Goal: Task Accomplishment & Management: Manage account settings

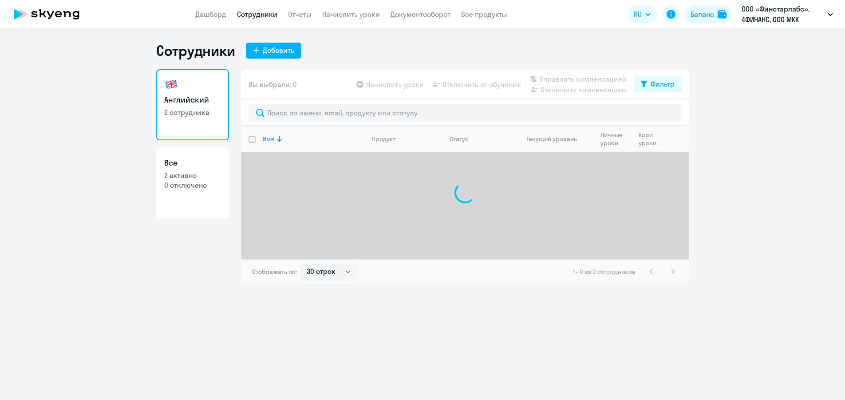
select select "30"
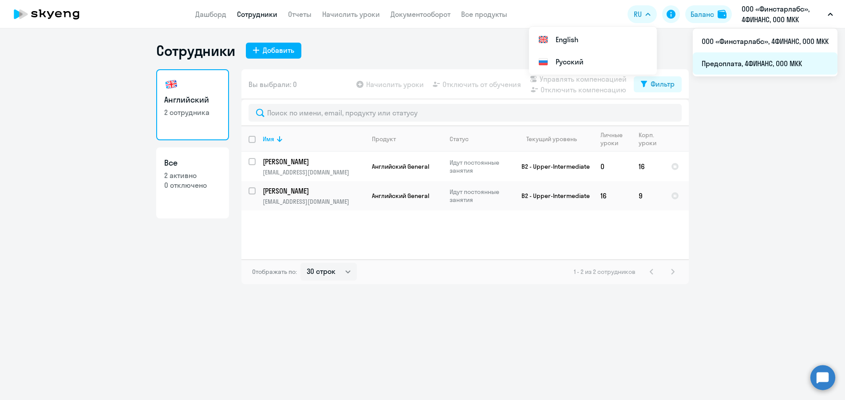
click at [782, 63] on li "Предоплата, 4ФИНАНС, ООО МКК" at bounding box center [765, 63] width 145 height 22
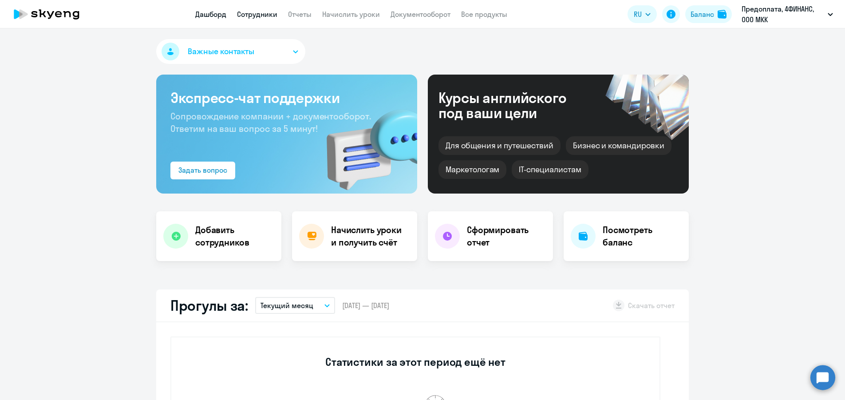
click at [274, 14] on link "Сотрудники" at bounding box center [257, 14] width 40 height 9
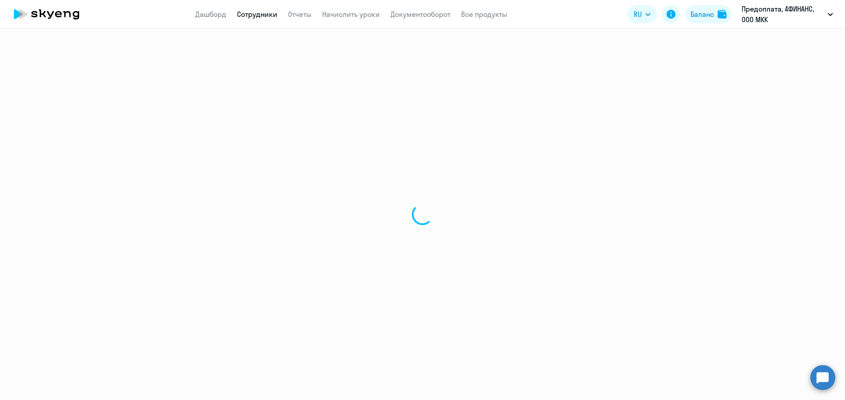
select select "30"
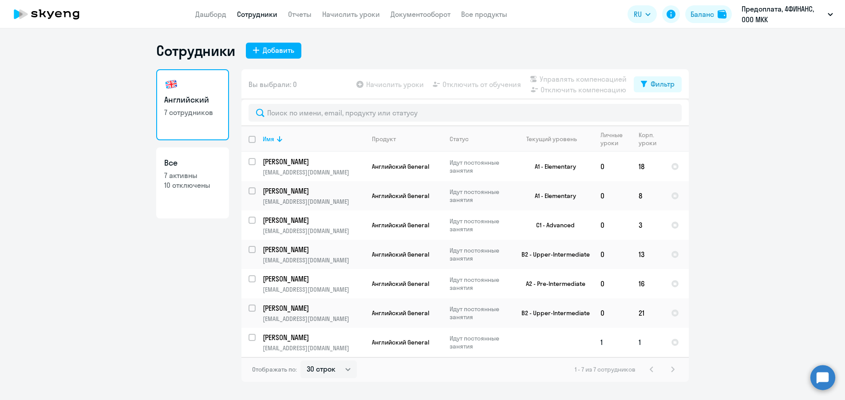
click at [253, 336] on input "select row 42385426" at bounding box center [258, 343] width 18 height 18
checkbox input "true"
click at [250, 280] on input "select row 38620319" at bounding box center [258, 284] width 18 height 18
checkbox input "true"
click at [404, 82] on span "Начислить уроки" at bounding box center [395, 84] width 58 height 11
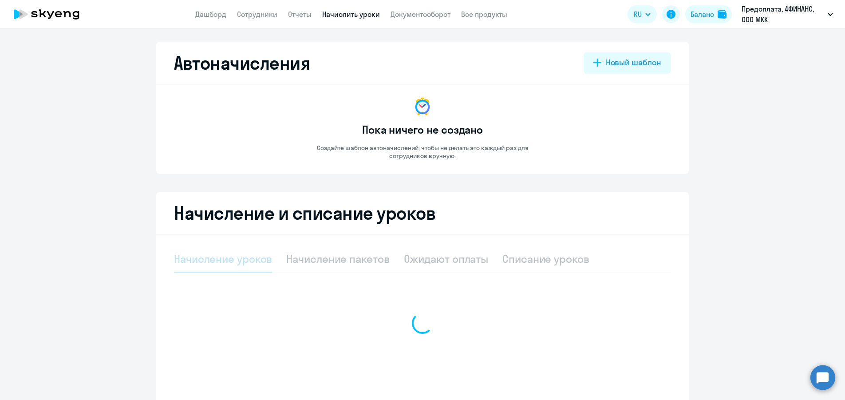
select select "10"
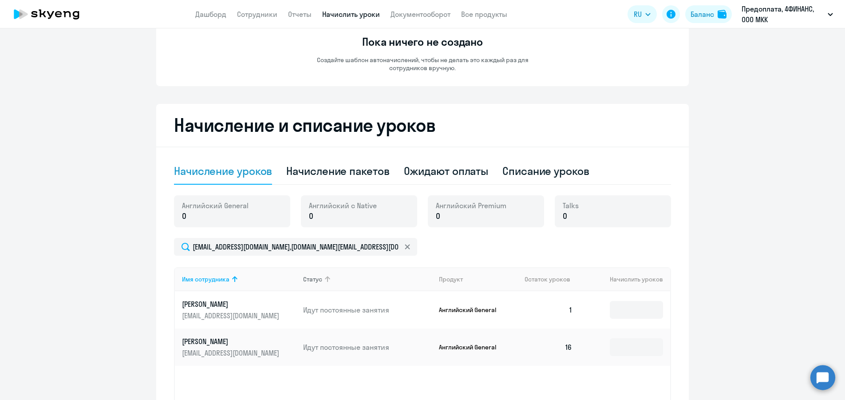
scroll to position [163, 0]
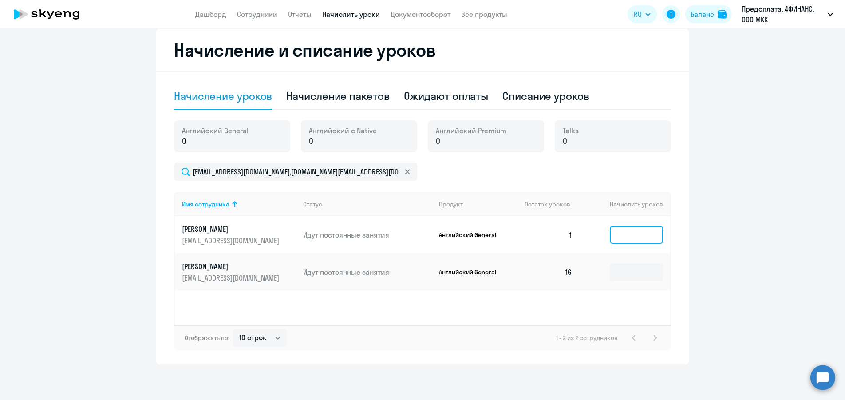
click at [641, 237] on input at bounding box center [636, 235] width 53 height 18
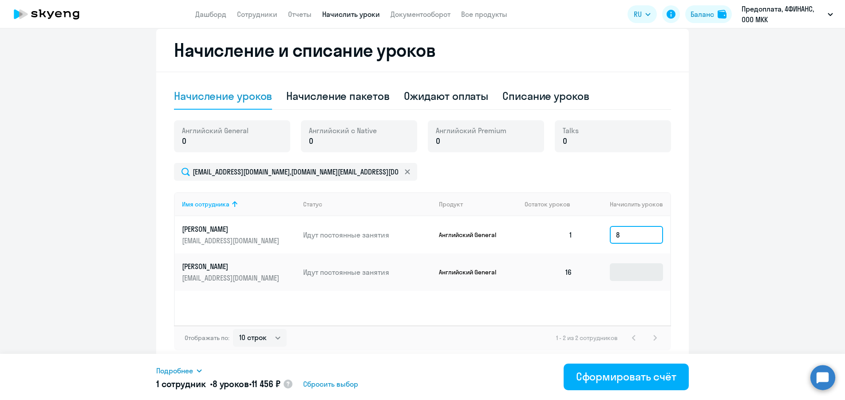
type input "8"
click at [633, 268] on input at bounding box center [636, 272] width 53 height 18
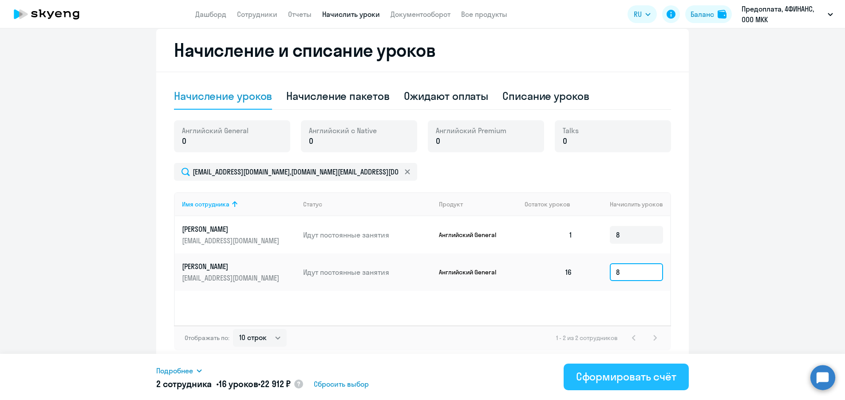
type input "8"
click at [641, 372] on div "Сформировать счёт" at bounding box center [626, 376] width 100 height 14
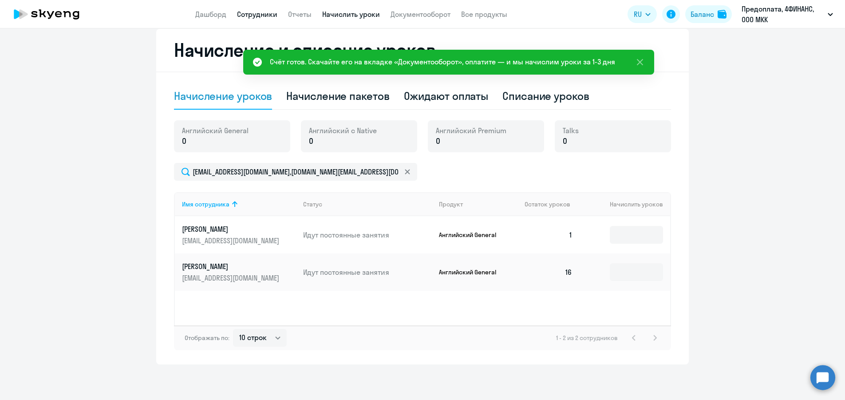
click at [251, 14] on link "Сотрудники" at bounding box center [257, 14] width 40 height 9
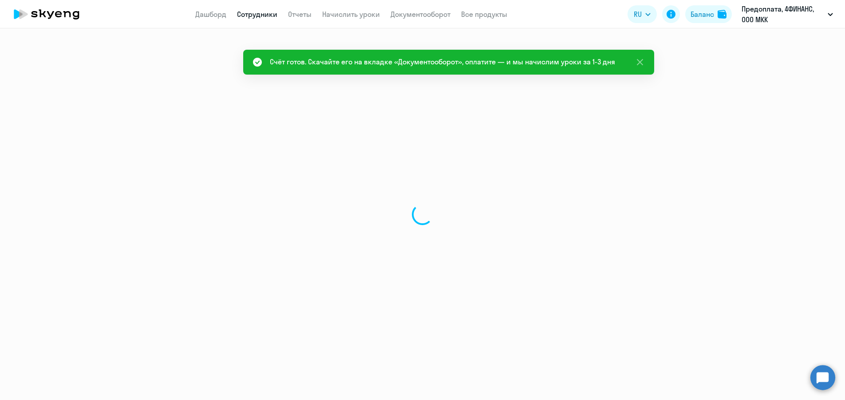
select select "30"
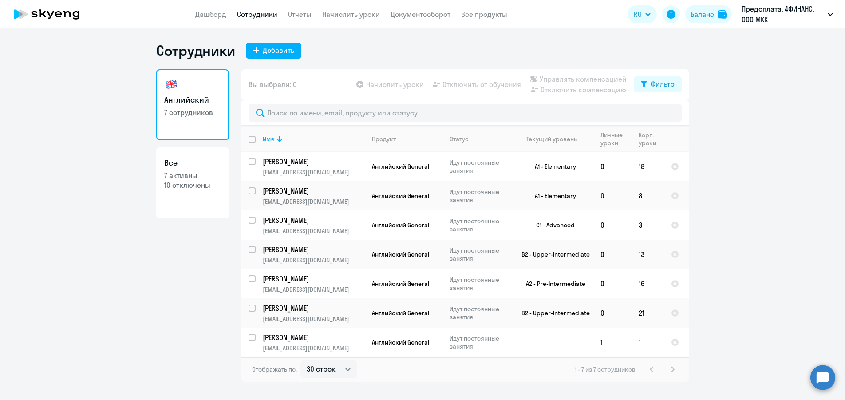
click at [287, 338] on p "[PERSON_NAME]" at bounding box center [313, 337] width 100 height 10
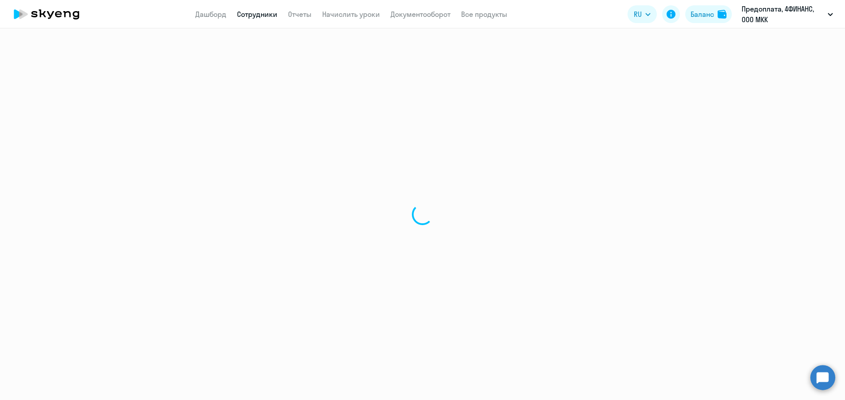
select select "english"
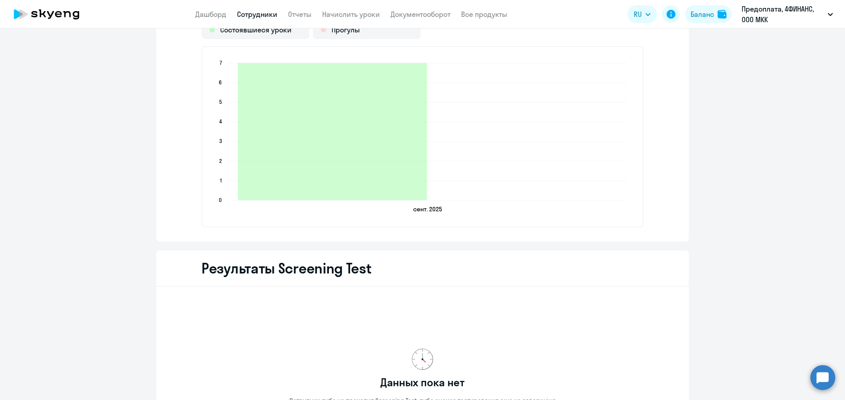
scroll to position [932, 0]
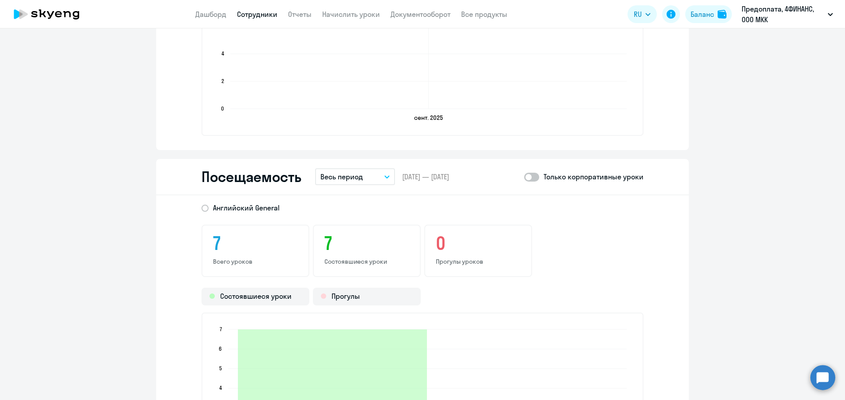
click at [380, 174] on button "Весь период" at bounding box center [355, 176] width 80 height 17
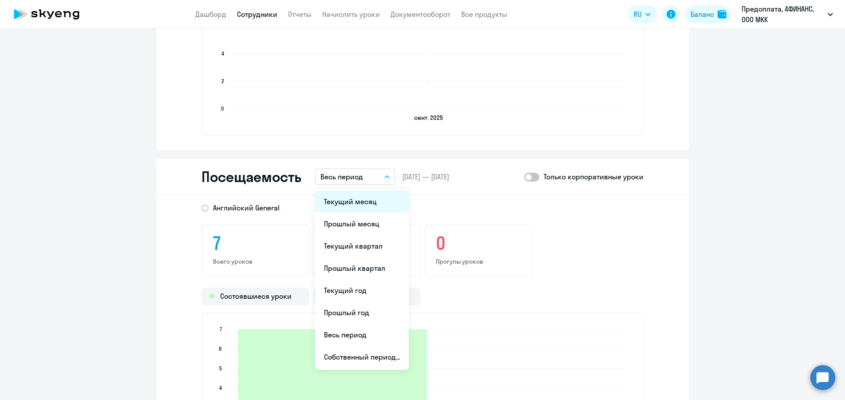
click at [374, 202] on li "Текущий месяц" at bounding box center [362, 201] width 94 height 22
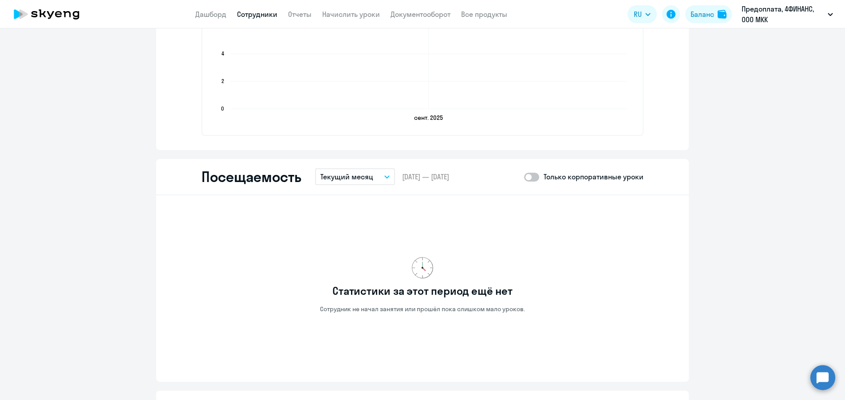
click at [358, 178] on p "Текущий месяц" at bounding box center [346, 176] width 53 height 11
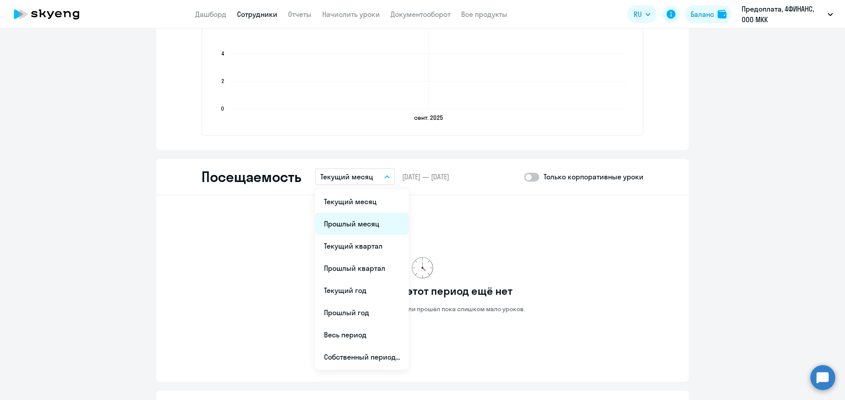
click at [353, 223] on li "Прошлый месяц" at bounding box center [362, 224] width 94 height 22
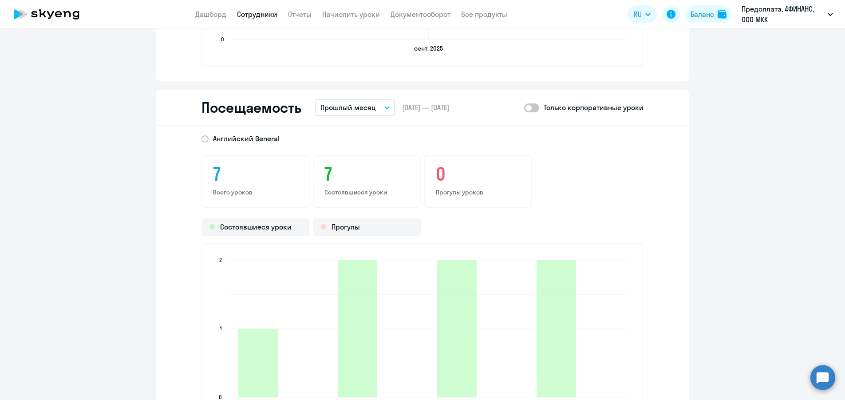
scroll to position [1154, 0]
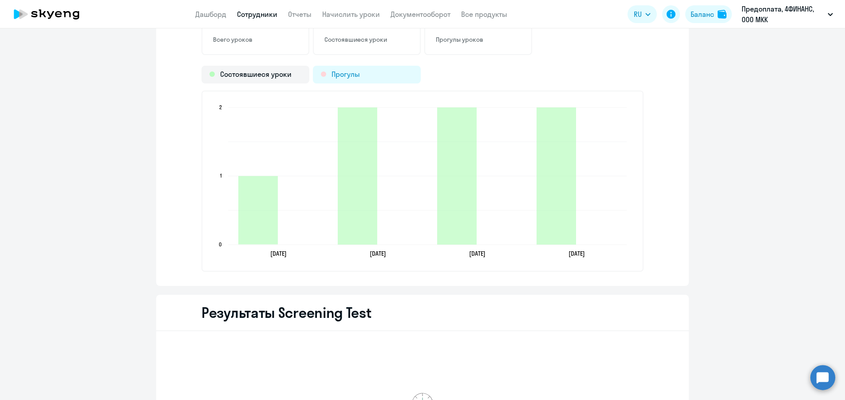
click at [358, 73] on div "Прогулы" at bounding box center [367, 75] width 108 height 18
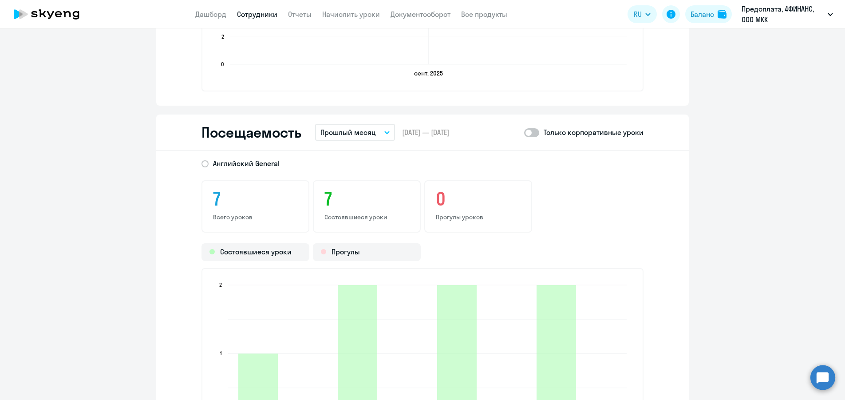
click at [339, 130] on p "Прошлый месяц" at bounding box center [347, 132] width 55 height 11
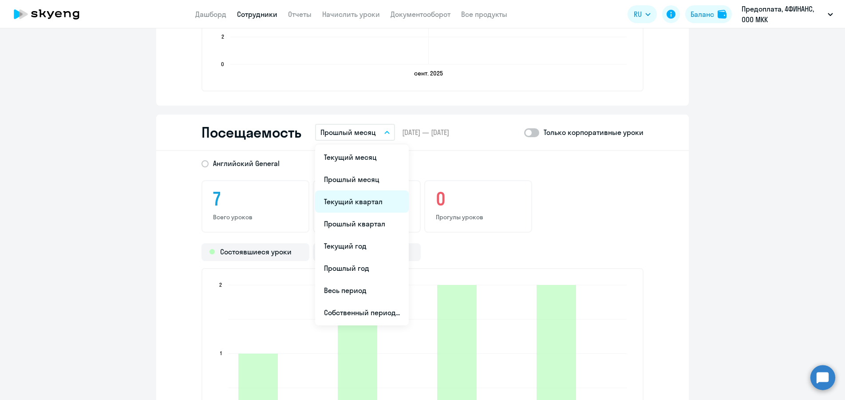
click at [352, 202] on li "Текущий квартал" at bounding box center [362, 201] width 94 height 22
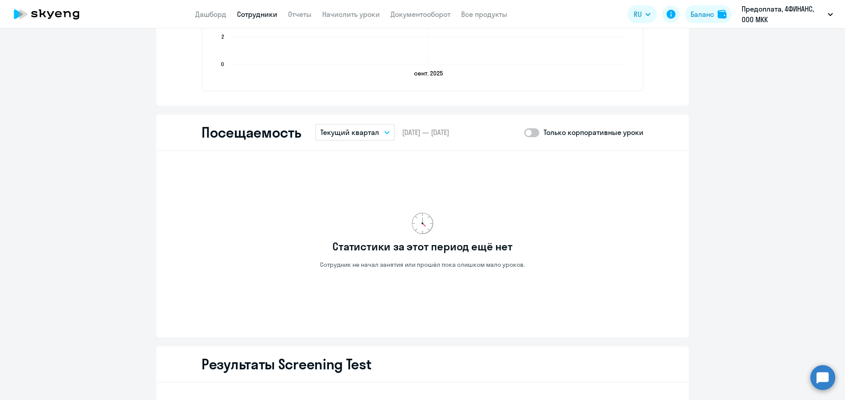
click at [348, 132] on p "Текущий квартал" at bounding box center [349, 132] width 59 height 11
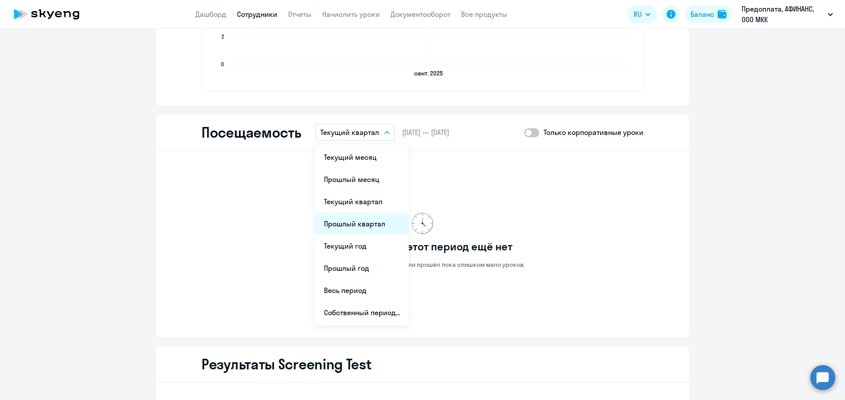
click at [355, 224] on li "Прошлый квартал" at bounding box center [362, 224] width 94 height 22
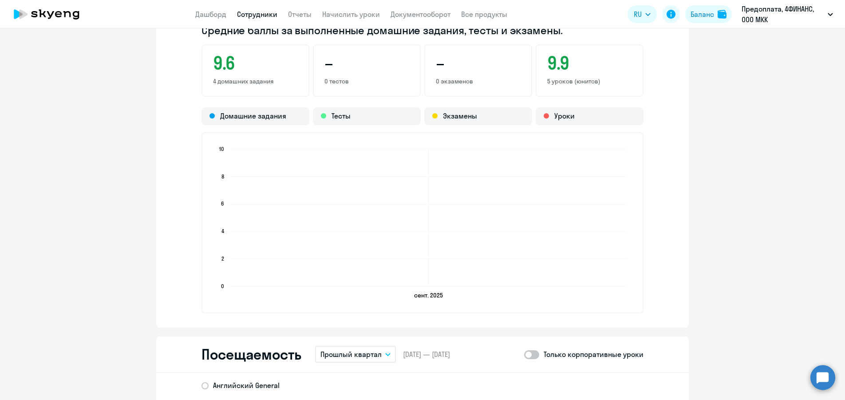
scroll to position [932, 0]
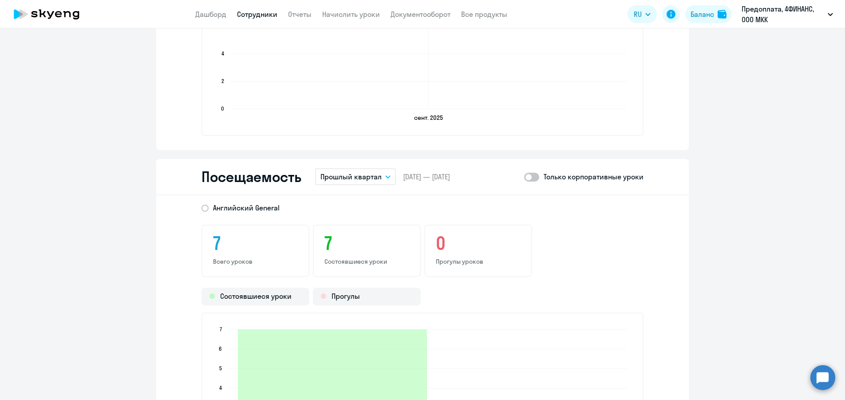
click at [364, 179] on p "Прошлый квартал" at bounding box center [350, 176] width 61 height 11
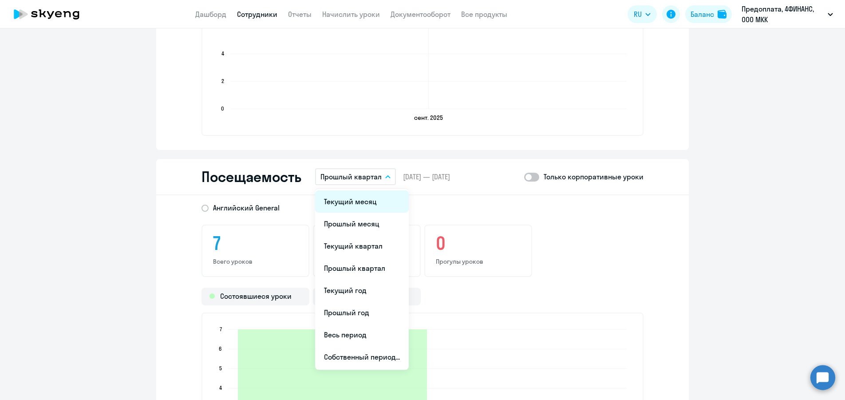
click at [364, 200] on li "Текущий месяц" at bounding box center [362, 201] width 94 height 22
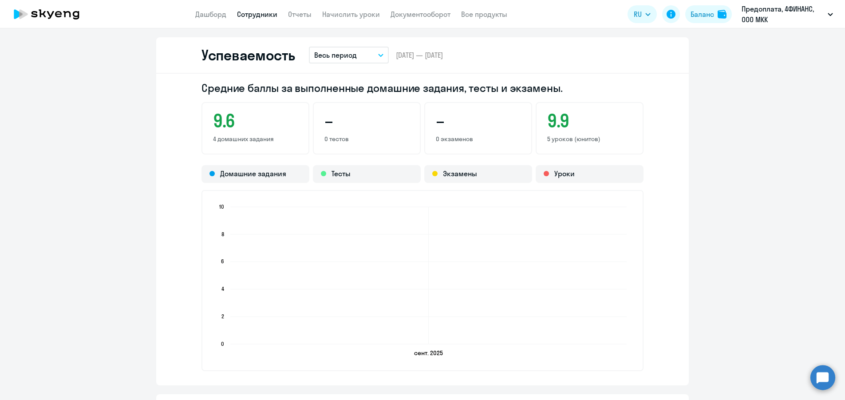
scroll to position [621, 0]
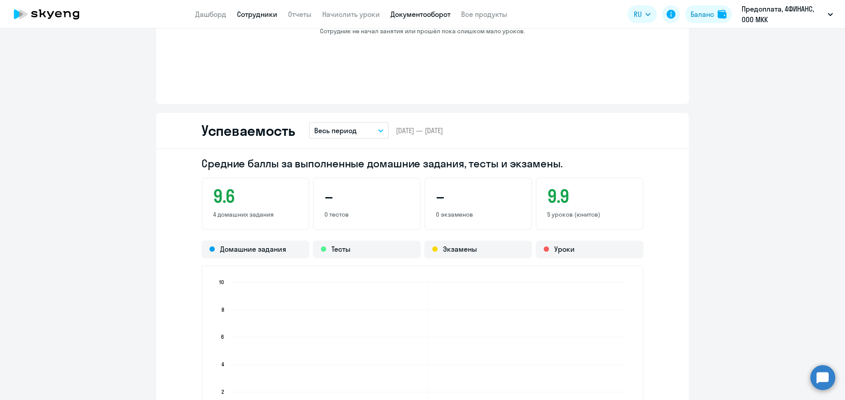
click at [439, 12] on link "Документооборот" at bounding box center [421, 14] width 60 height 9
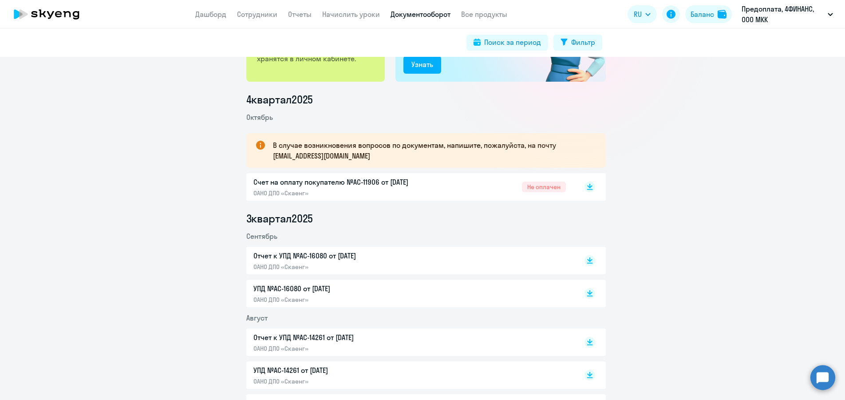
scroll to position [89, 0]
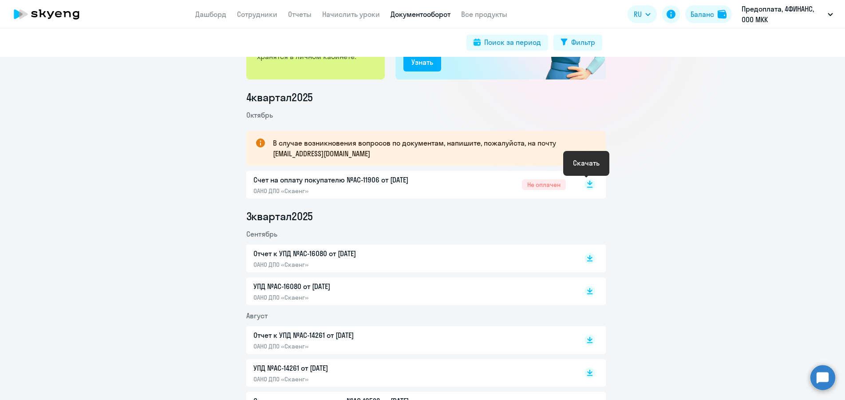
click at [586, 186] on rect at bounding box center [590, 184] width 11 height 11
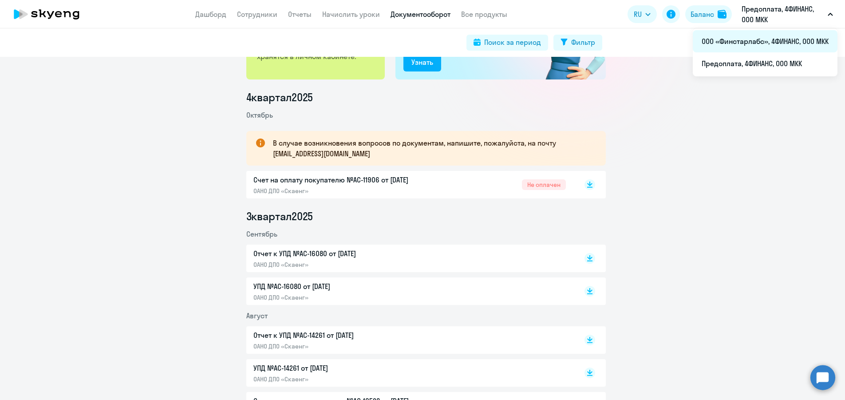
click at [763, 42] on li "ООО «Финстарлабс», 4ФИНАНС, ООО МКК" at bounding box center [765, 41] width 145 height 22
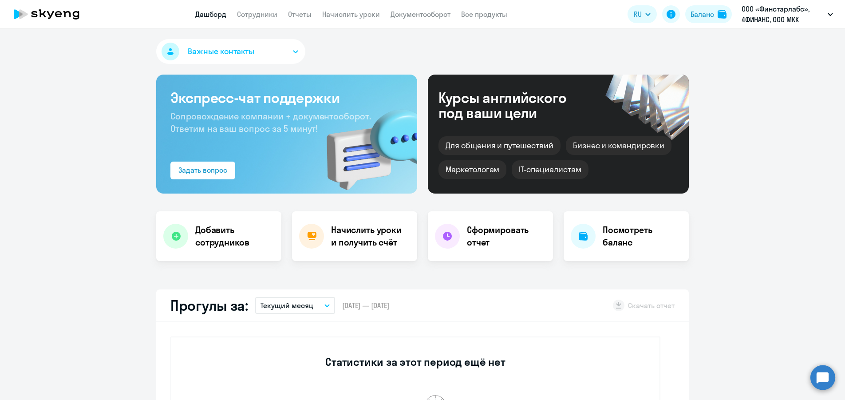
select select "30"
click at [254, 13] on link "Сотрудники" at bounding box center [257, 14] width 40 height 9
select select "30"
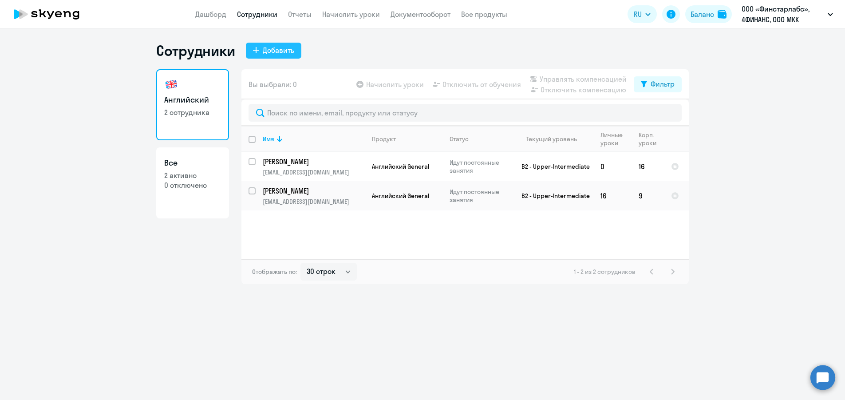
click at [286, 56] on button "Добавить" at bounding box center [273, 51] width 55 height 16
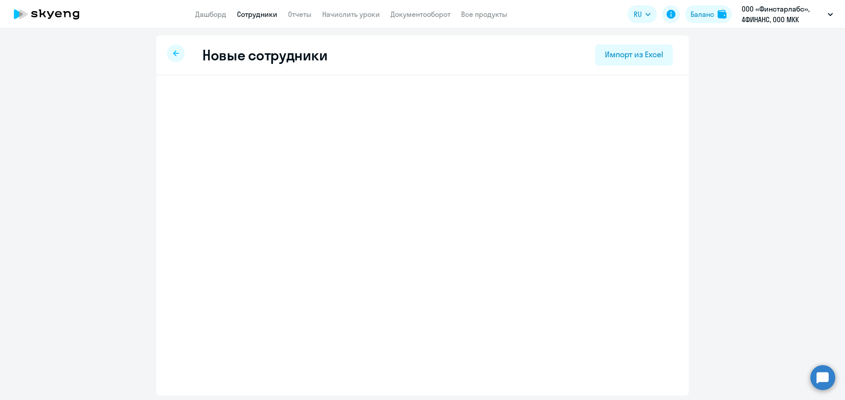
select select "english_adult_not_native_speaker"
select select "3"
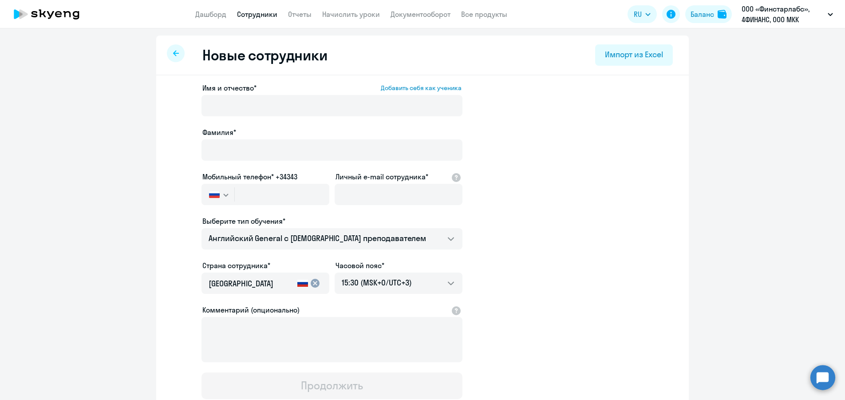
click at [169, 59] on div at bounding box center [176, 53] width 18 height 18
select select "30"
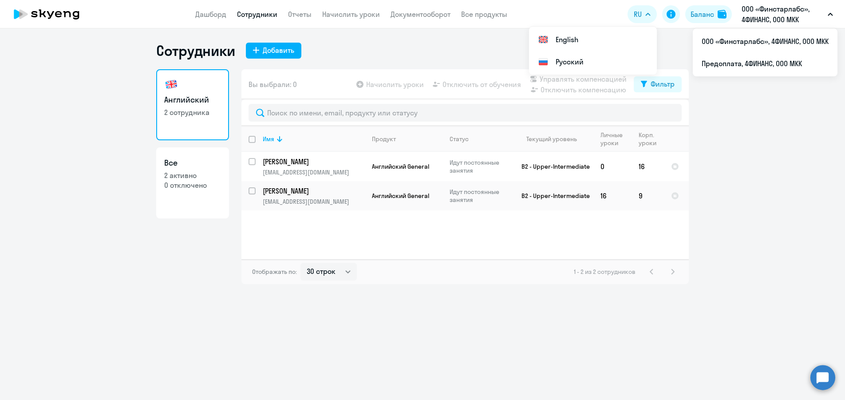
click at [770, 12] on p "ООО «Финстарлабс», 4ФИНАНС, ООО МКК" at bounding box center [783, 14] width 83 height 21
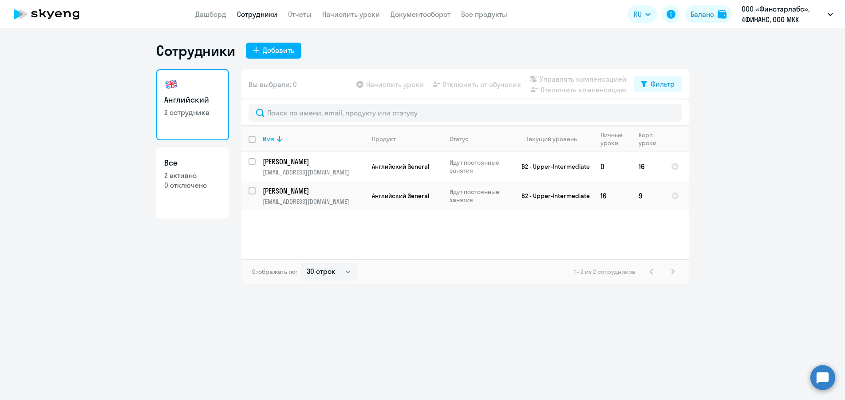
click at [801, 215] on ng-component "Сотрудники Добавить Английский 2 сотрудника Все 2 активно 0 отключено Вы выбрал…" at bounding box center [422, 163] width 845 height 242
